Goal: Find specific page/section

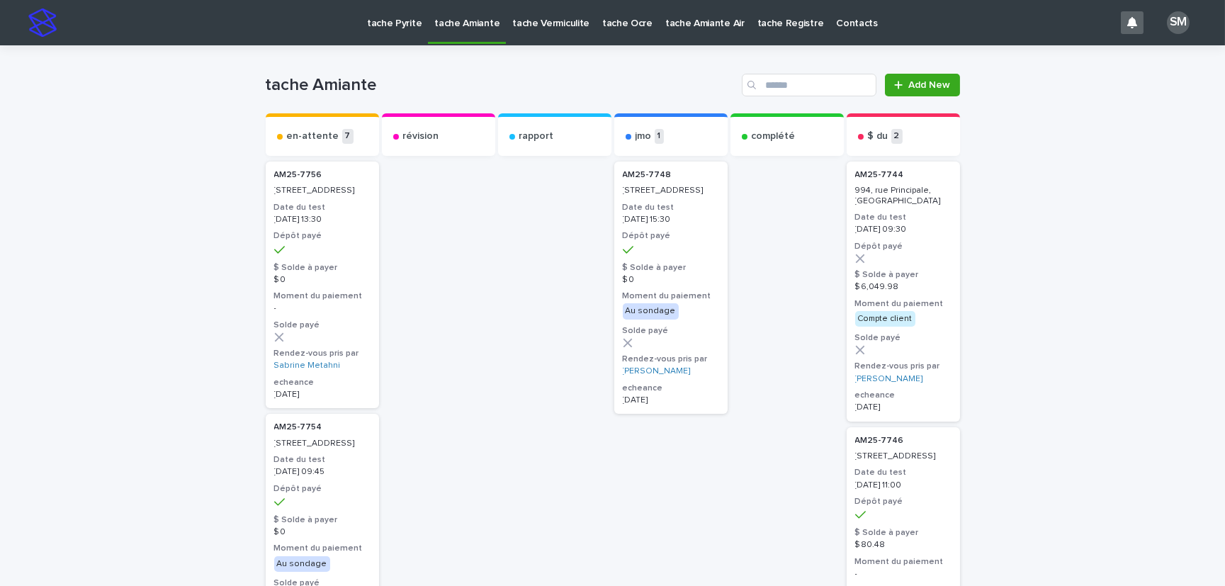
click at [526, 16] on p "tache Vermiculite" at bounding box center [550, 15] width 77 height 30
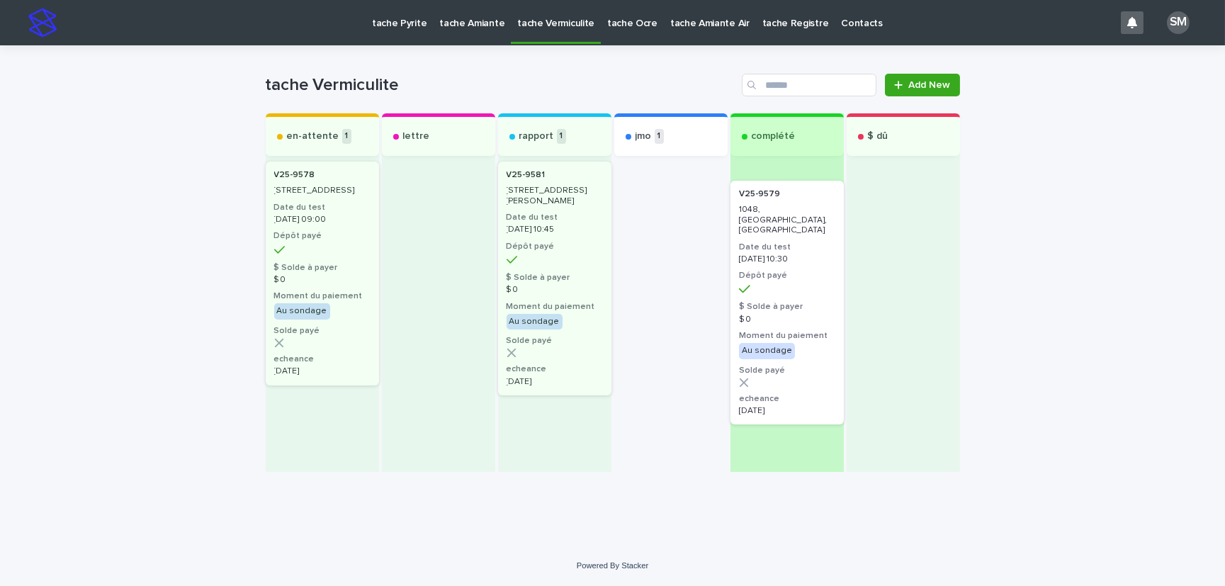
drag, startPoint x: 639, startPoint y: 204, endPoint x: 770, endPoint y: 211, distance: 130.6
click at [770, 211] on div "en-attente 1 V25-9578 8640, rue Aéterna, Montréal Date du test 2025-09-09 09:00…" at bounding box center [613, 292] width 694 height 359
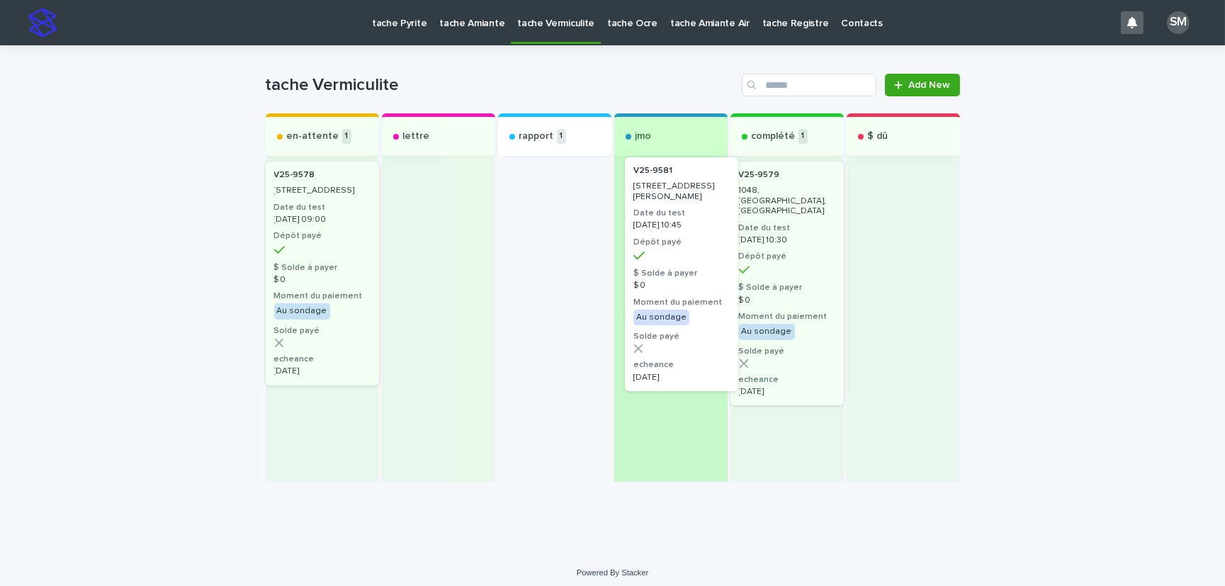
drag, startPoint x: 522, startPoint y: 223, endPoint x: 654, endPoint y: 216, distance: 132.7
click at [654, 216] on div "en-attente 1 V25-9578 8640, rue Aéterna, Montréal Date du test 2025-09-09 09:00…" at bounding box center [613, 297] width 694 height 368
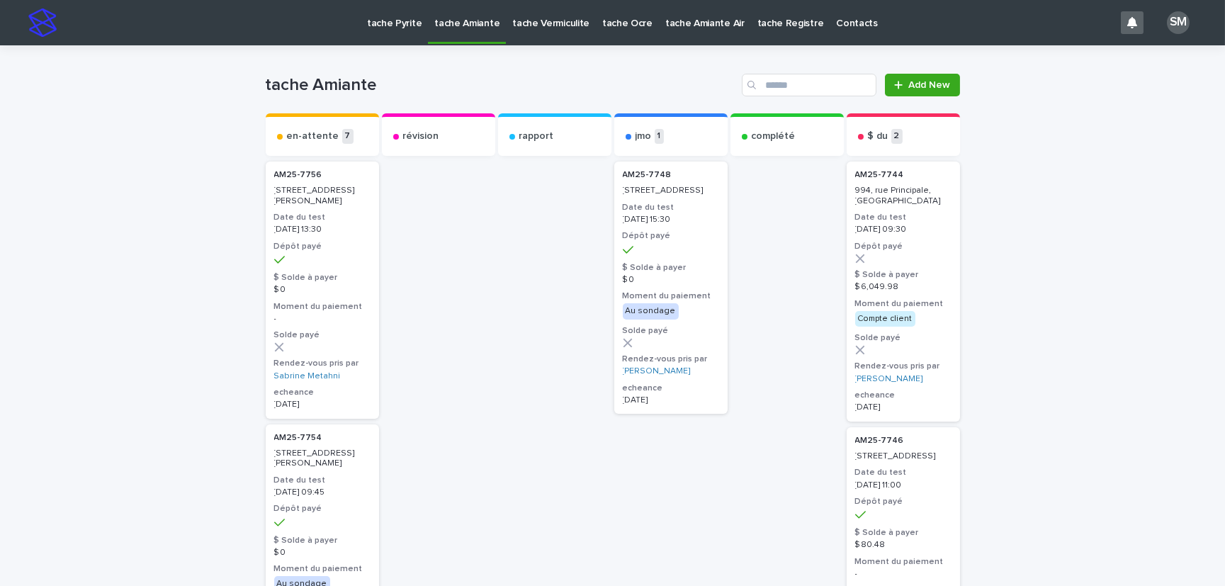
click at [548, 23] on p "tache Vermiculite" at bounding box center [550, 15] width 77 height 30
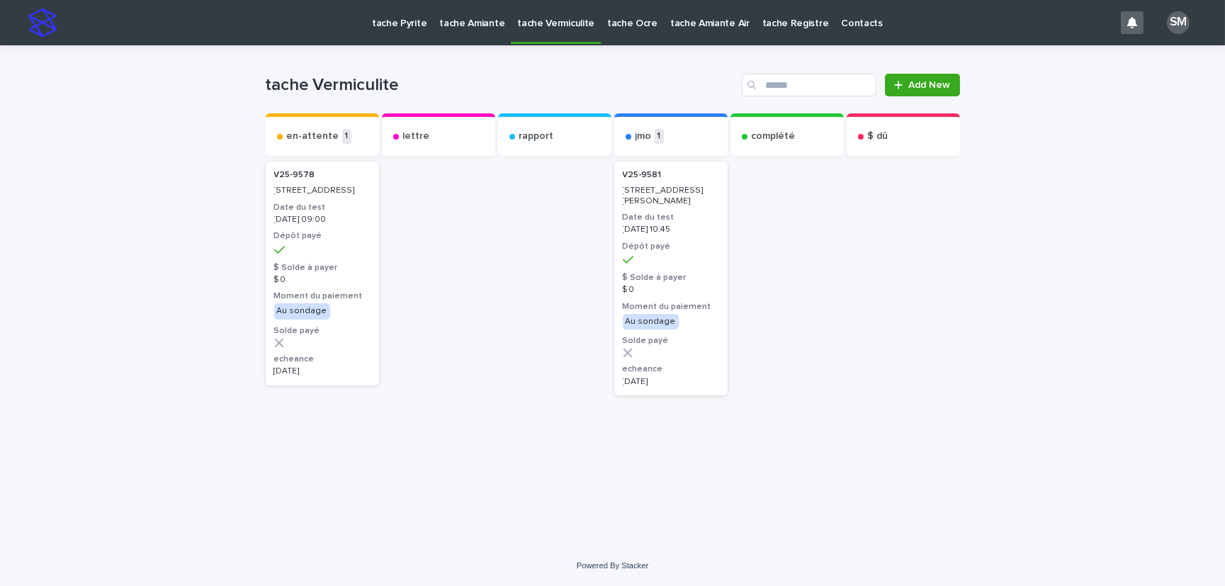
click at [648, 232] on p "[DATE] 10:45" at bounding box center [671, 230] width 96 height 10
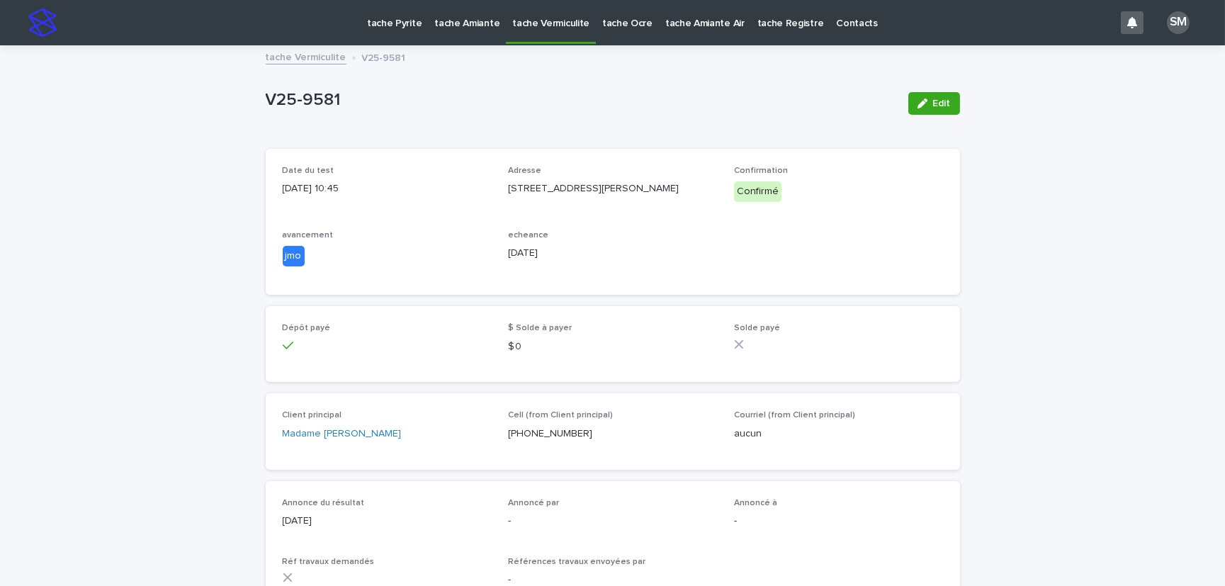
click at [512, 28] on p "tache Vermiculite" at bounding box center [550, 15] width 77 height 30
